Goal: Navigation & Orientation: Find specific page/section

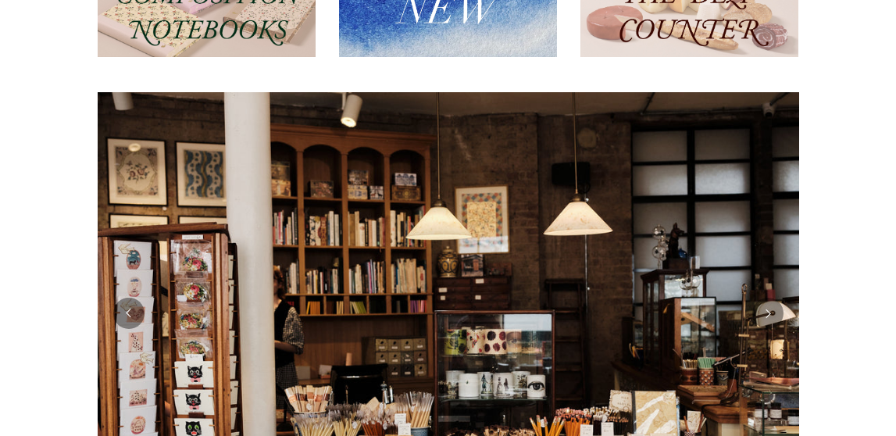
scroll to position [52, 0]
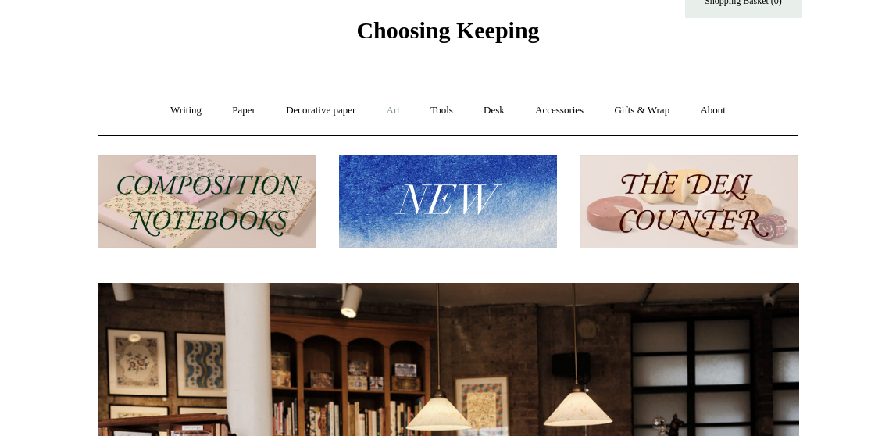
click at [396, 109] on link "Art +" at bounding box center [393, 110] width 41 height 41
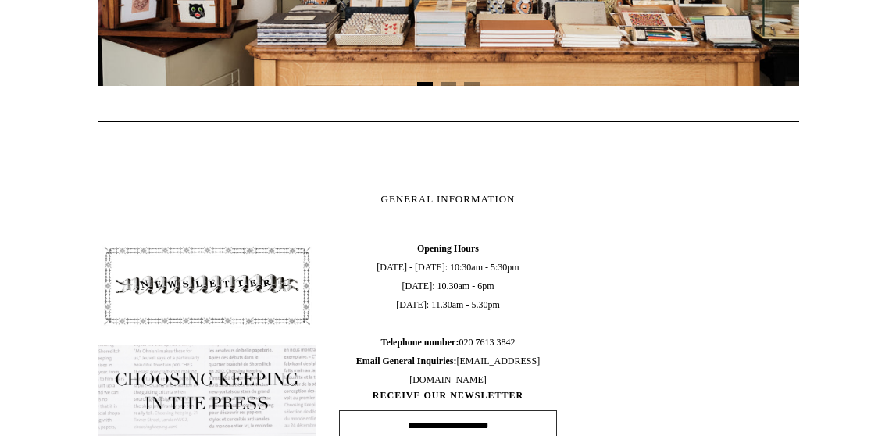
scroll to position [0, 0]
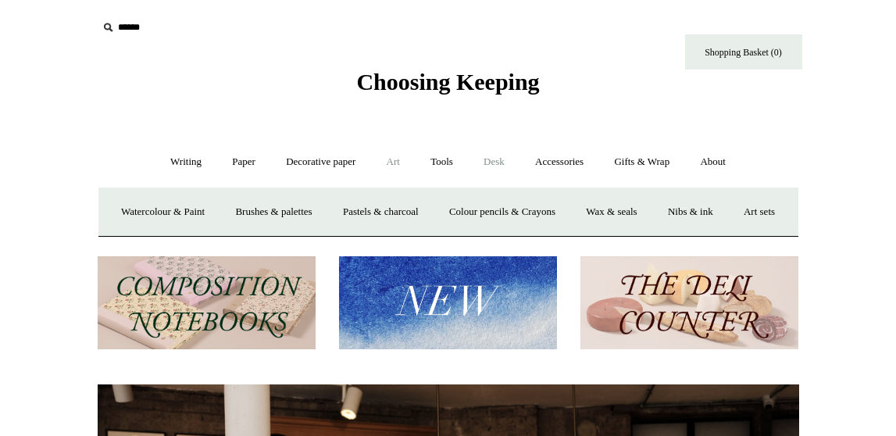
click at [501, 164] on link "Desk +" at bounding box center [494, 161] width 49 height 41
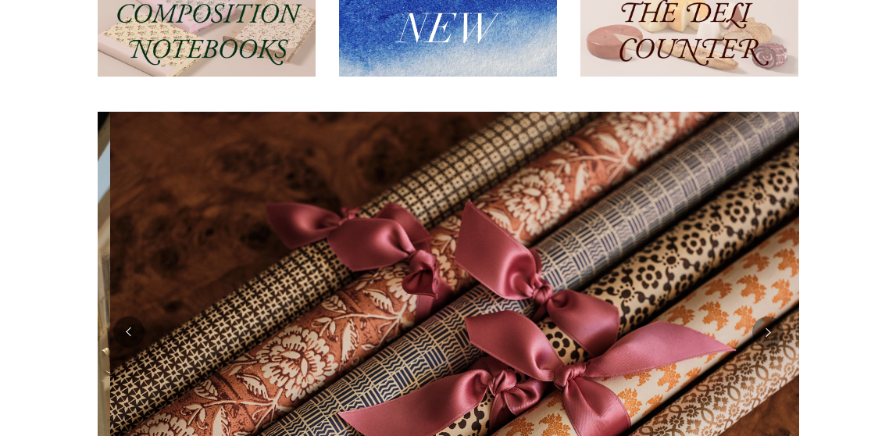
scroll to position [0, 1403]
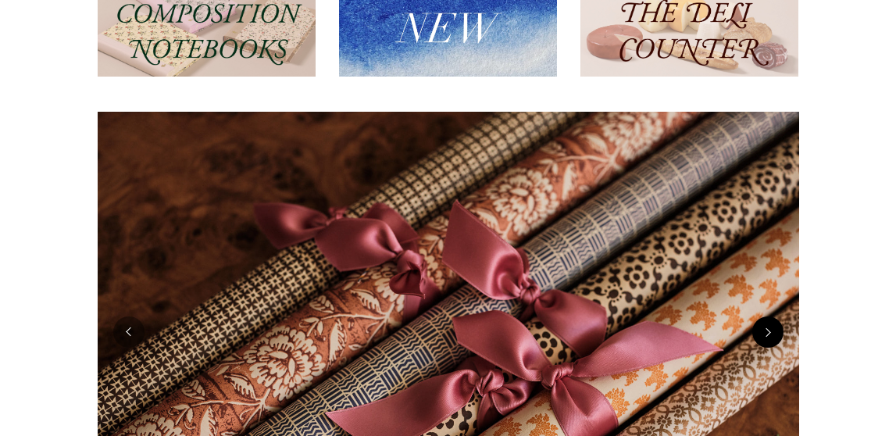
click at [770, 334] on button "Next" at bounding box center [767, 331] width 31 height 31
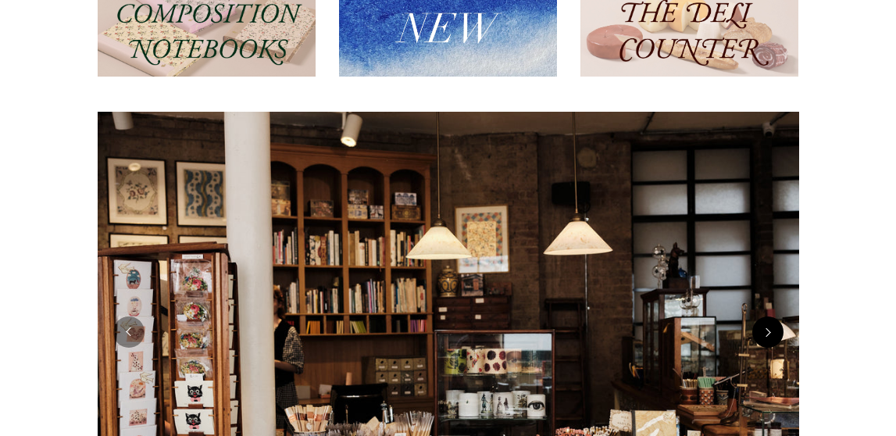
scroll to position [0, 0]
click at [770, 335] on button "Next" at bounding box center [767, 331] width 31 height 31
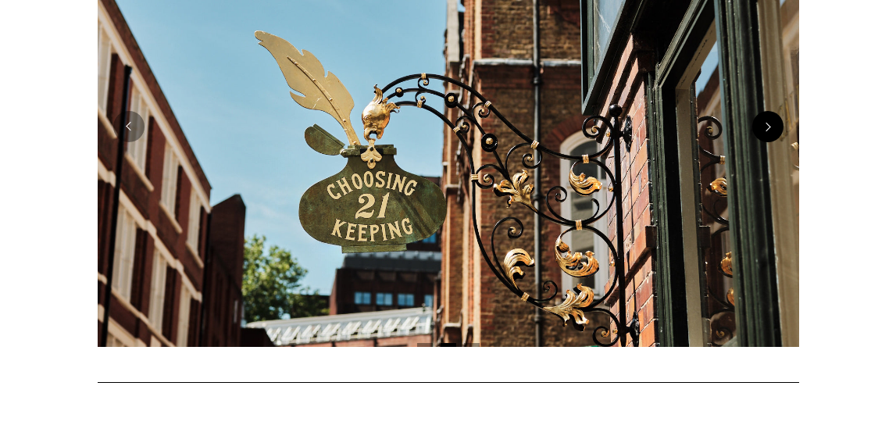
scroll to position [480, 0]
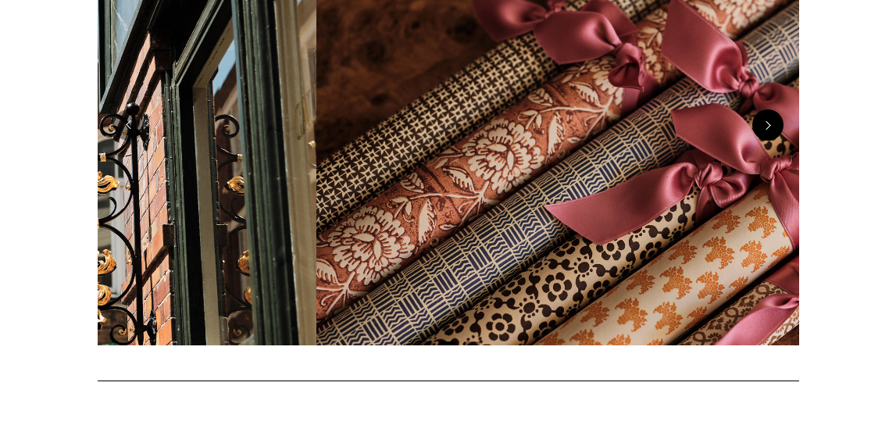
click at [770, 120] on button "Next" at bounding box center [767, 124] width 31 height 31
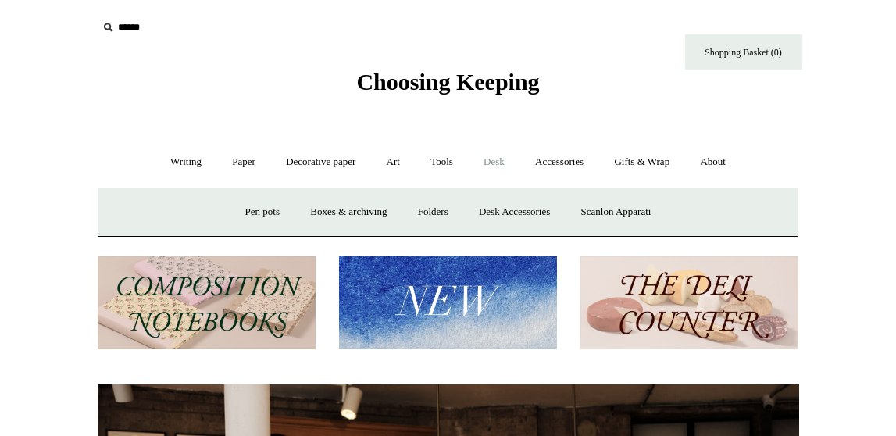
scroll to position [0, 0]
click at [263, 209] on link "Pen pots" at bounding box center [262, 211] width 63 height 41
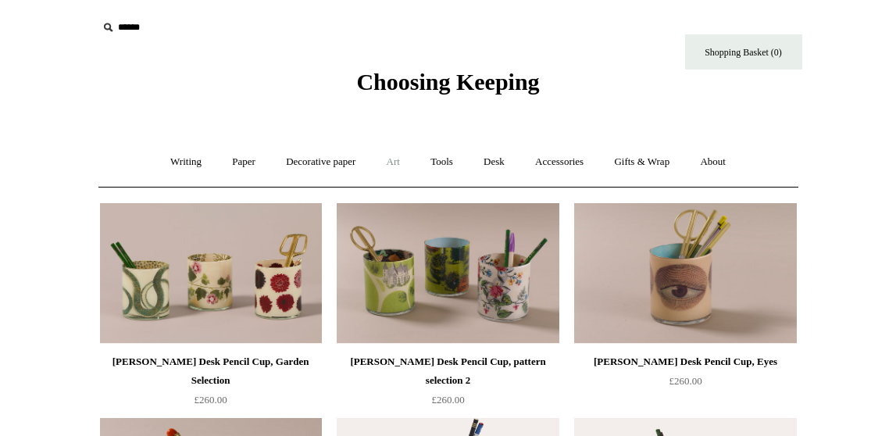
click at [393, 163] on link "Art +" at bounding box center [393, 161] width 41 height 41
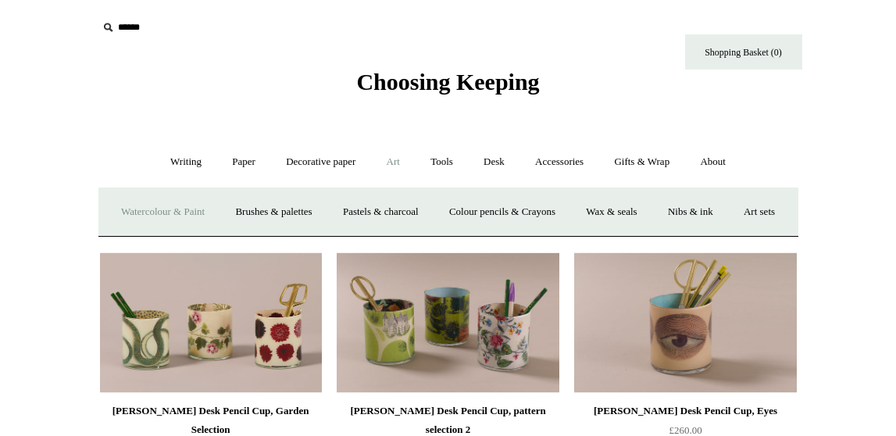
click at [177, 212] on link "Watercolour & Paint" at bounding box center [163, 211] width 112 height 41
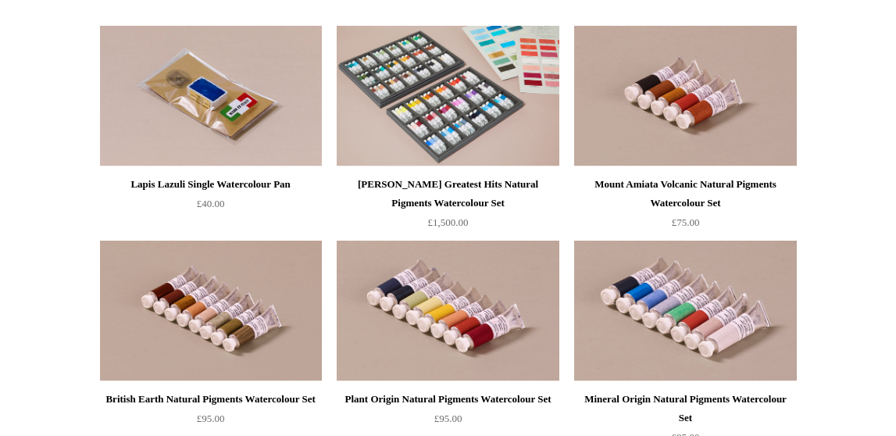
scroll to position [2636, 0]
